Goal: Task Accomplishment & Management: Complete application form

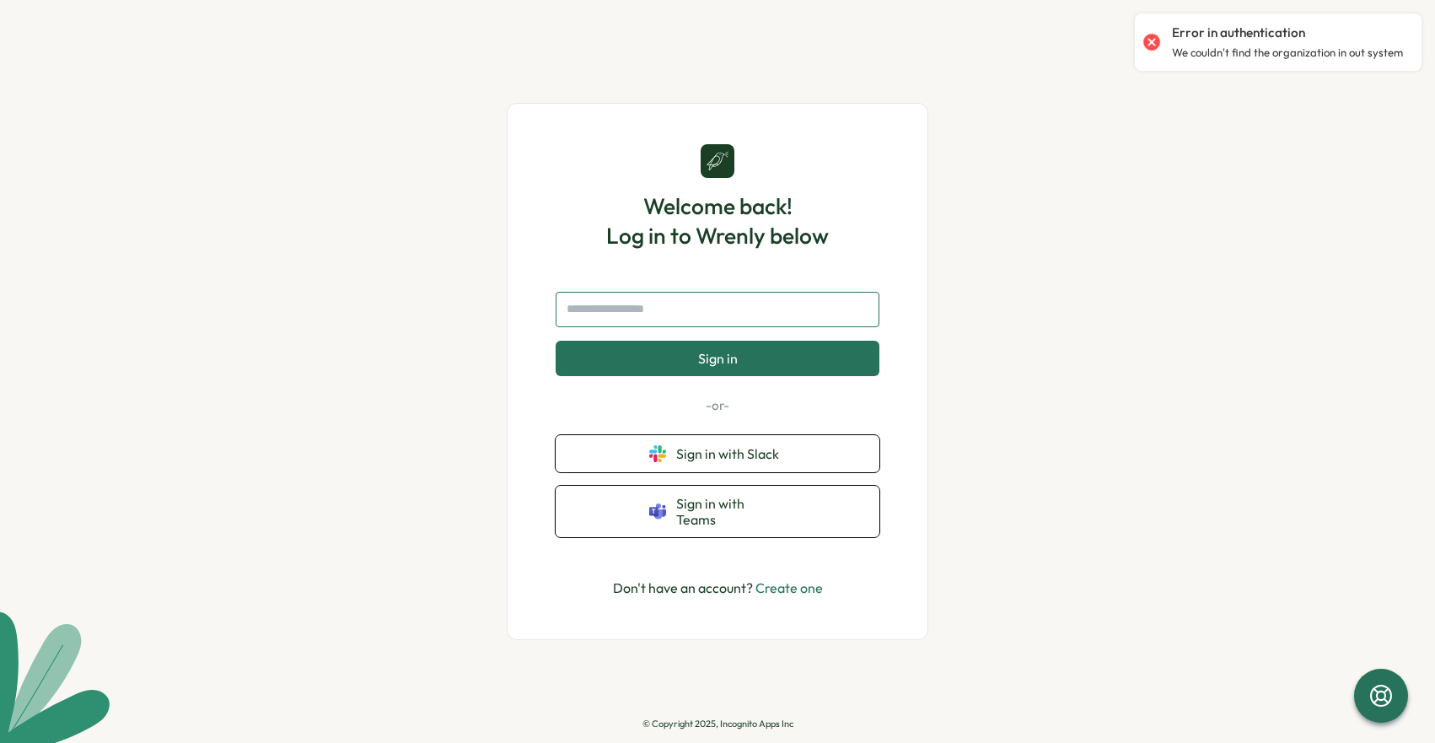
click at [702, 314] on input "text" at bounding box center [718, 309] width 324 height 35
type input "**********"
click at [556, 341] on button "Sign in" at bounding box center [718, 358] width 324 height 35
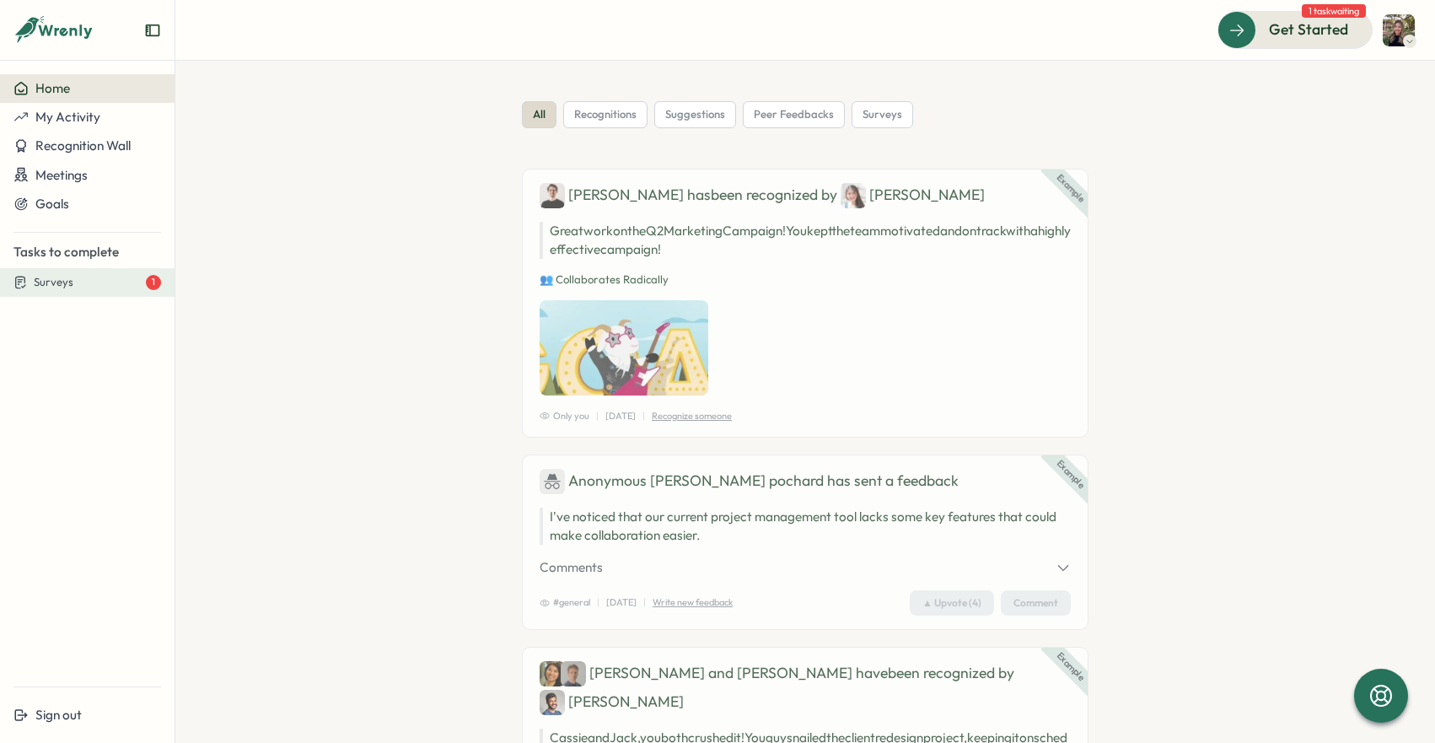
click at [92, 288] on div "Surveys 1" at bounding box center [97, 282] width 127 height 15
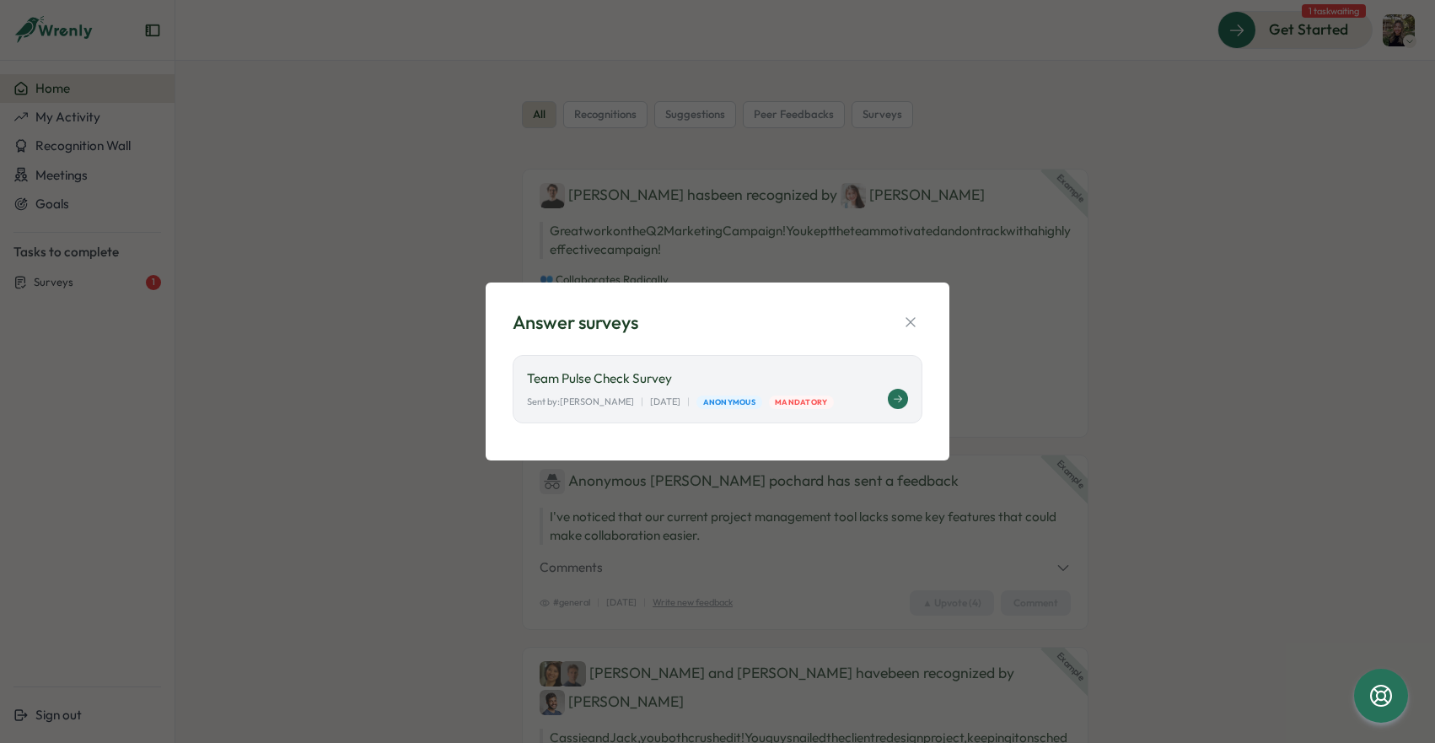
click at [742, 368] on div "Team Pulse Check Survey Sent by: Adrian Cardenosa | October 10 | Anonymous Mand…" at bounding box center [718, 389] width 410 height 68
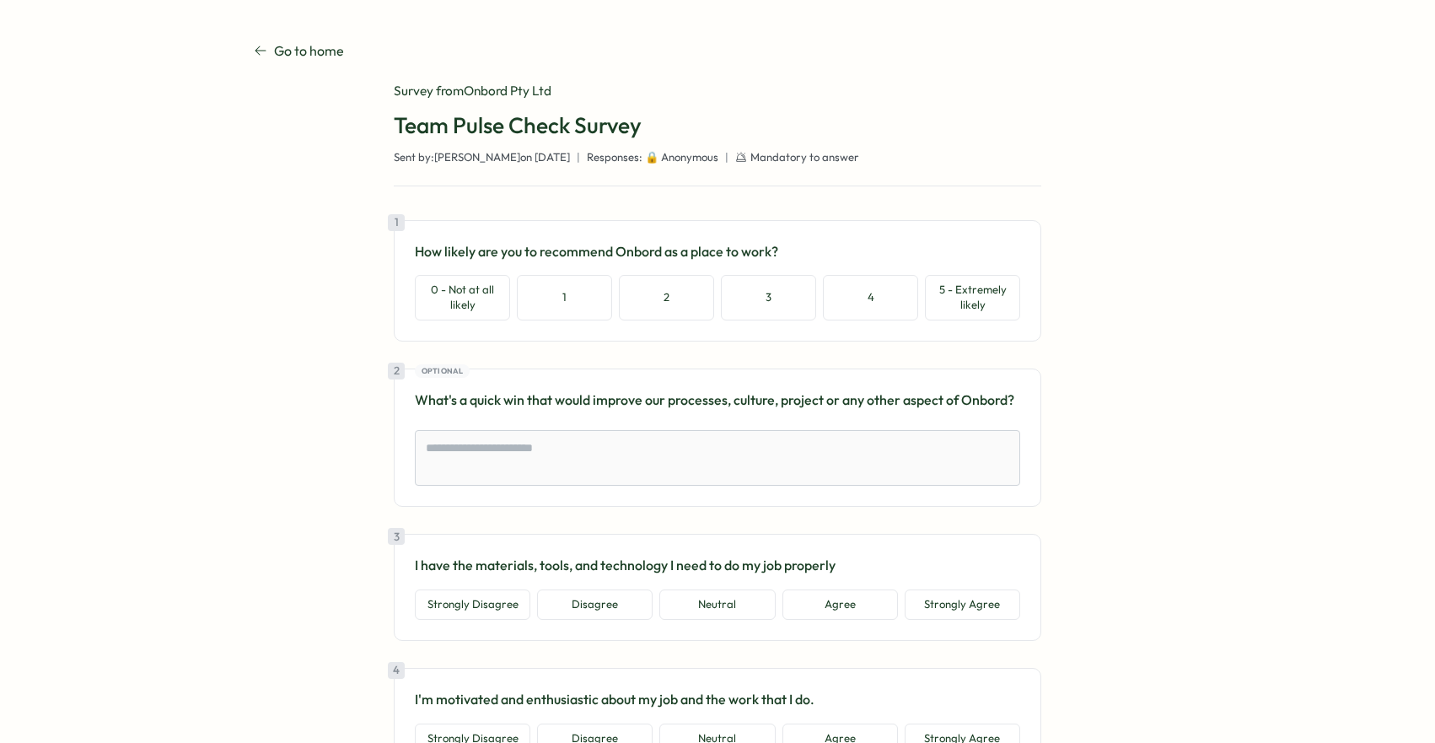
type textarea "*"
